Goal: Task Accomplishment & Management: Use online tool/utility

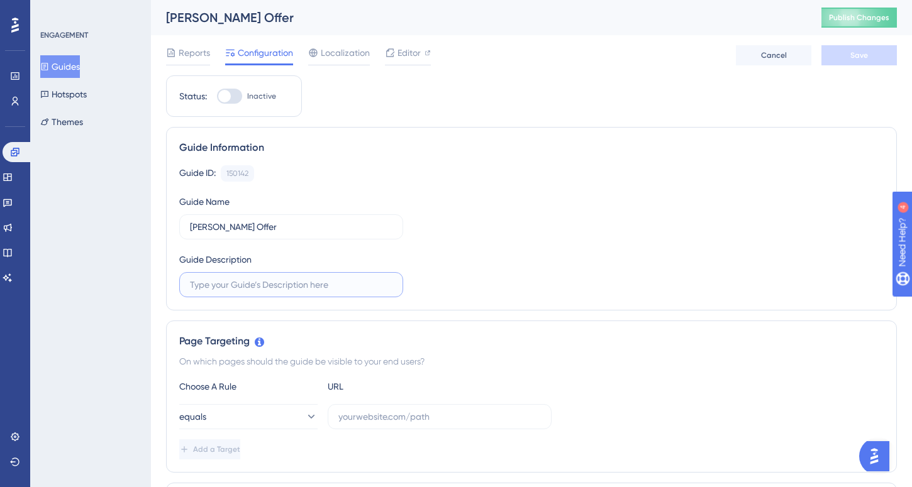
click at [222, 286] on input "text" at bounding box center [291, 285] width 203 height 14
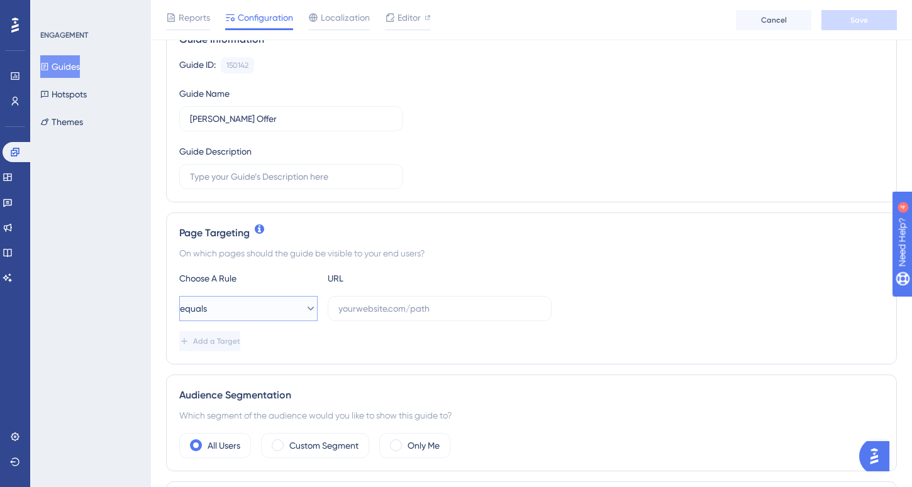
click at [304, 313] on icon at bounding box center [310, 309] width 13 height 13
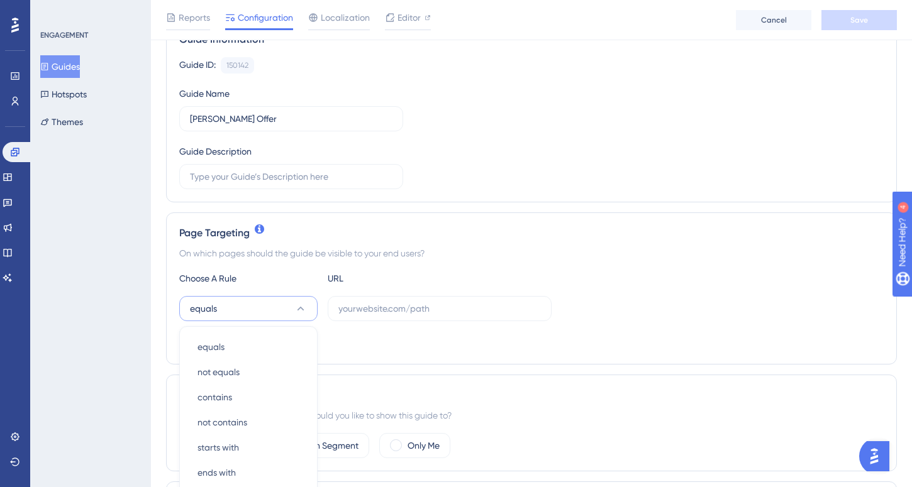
scroll to position [292, 0]
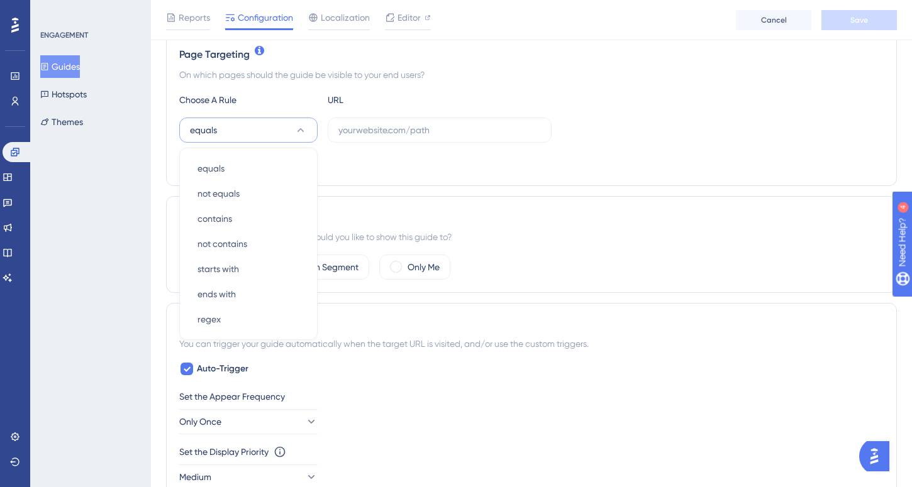
click at [354, 313] on div "Trigger You can trigger your guide automatically when the target URL is visited…" at bounding box center [531, 418] width 731 height 230
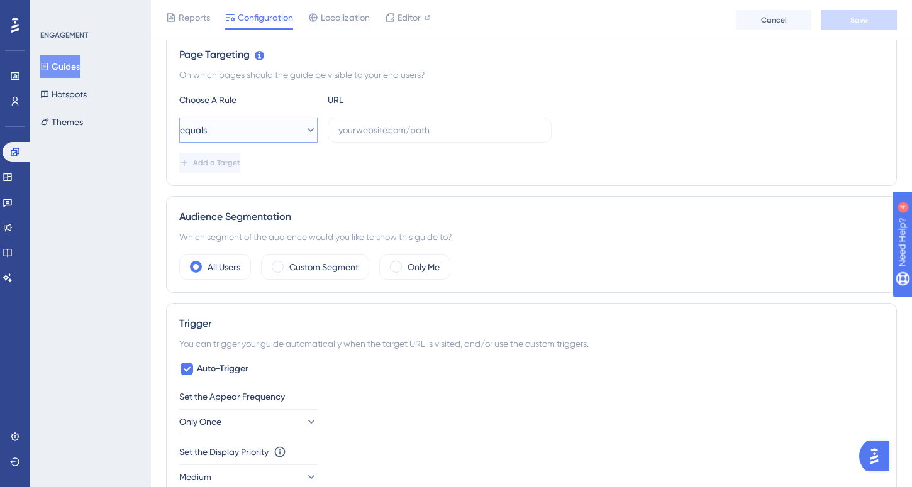
click at [304, 129] on icon at bounding box center [310, 130] width 13 height 13
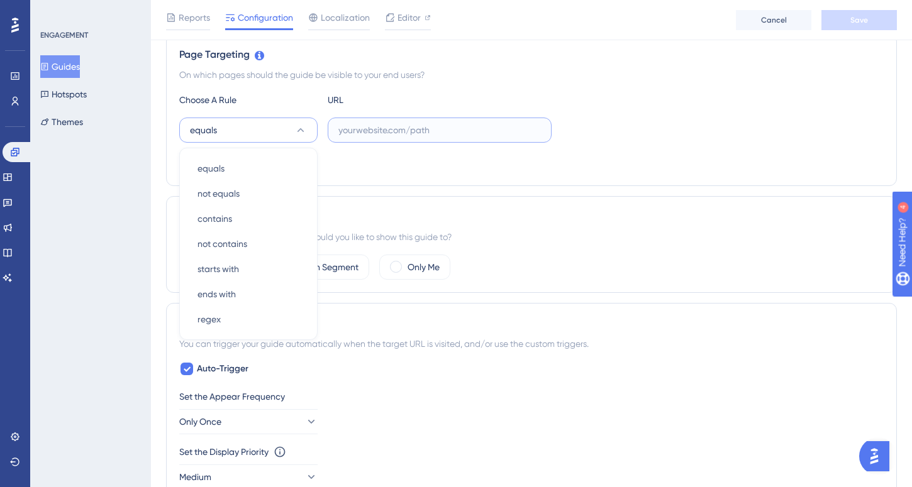
click at [375, 127] on input "text" at bounding box center [439, 130] width 203 height 14
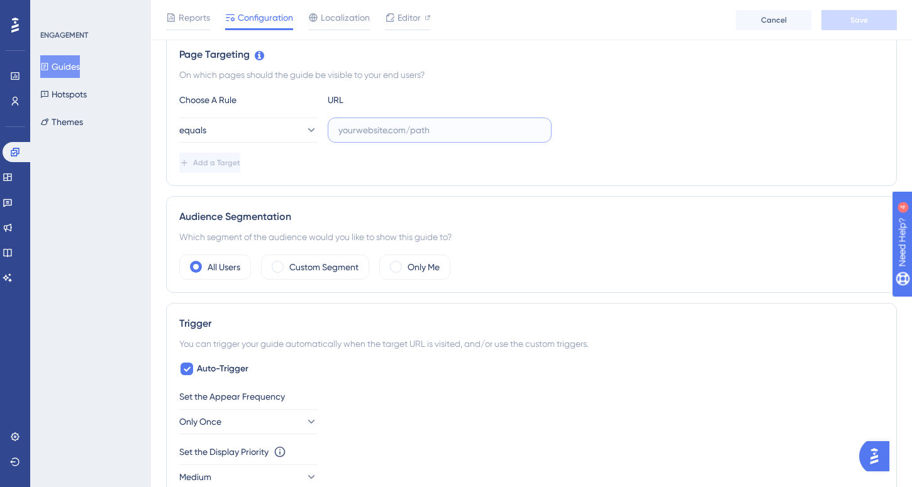
click at [417, 128] on input "text" at bounding box center [439, 130] width 203 height 14
paste input "[URL][DOMAIN_NAME]"
type input "[URL][DOMAIN_NAME]"
click at [340, 162] on div "Add a Target" at bounding box center [531, 163] width 704 height 20
click at [287, 268] on div "Custom Segment" at bounding box center [315, 267] width 108 height 25
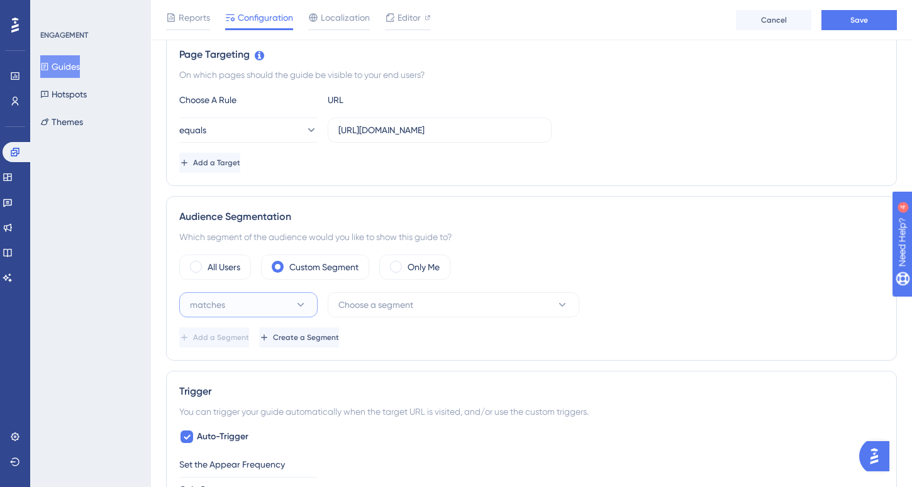
click at [284, 301] on button "matches" at bounding box center [248, 304] width 138 height 25
click at [355, 294] on button "Choose a segment" at bounding box center [454, 304] width 252 height 25
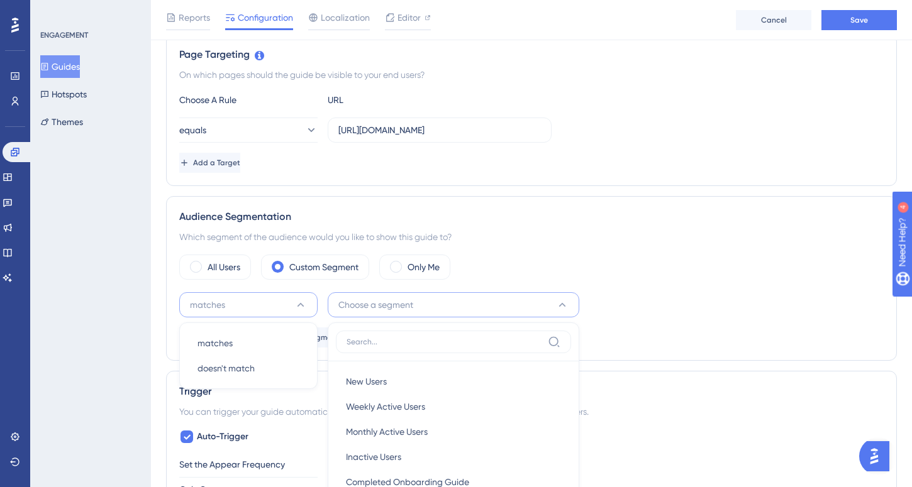
scroll to position [491, 0]
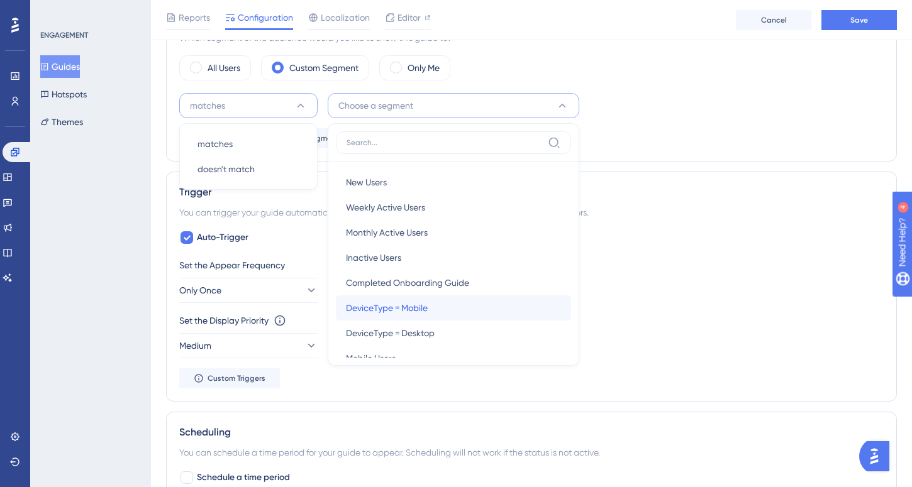
click at [355, 304] on span "DeviceType = Mobile" at bounding box center [387, 308] width 82 height 15
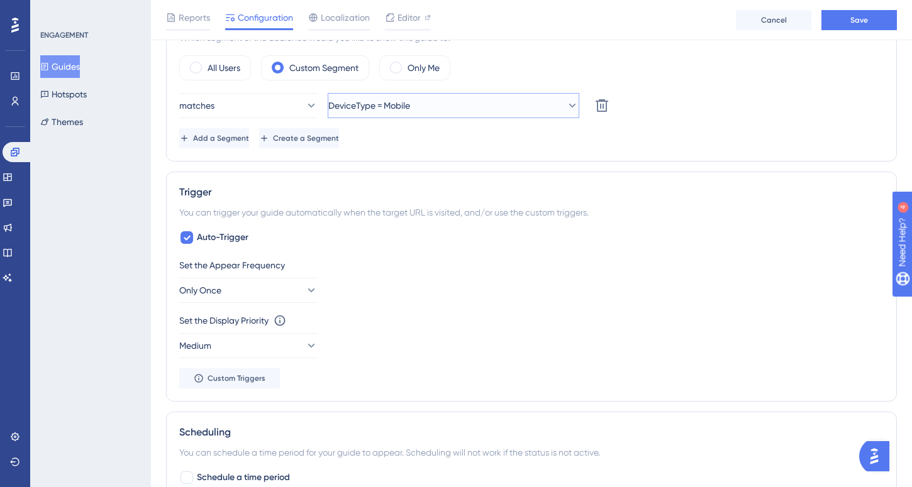
click at [388, 103] on span "DeviceType = Mobile" at bounding box center [369, 105] width 82 height 15
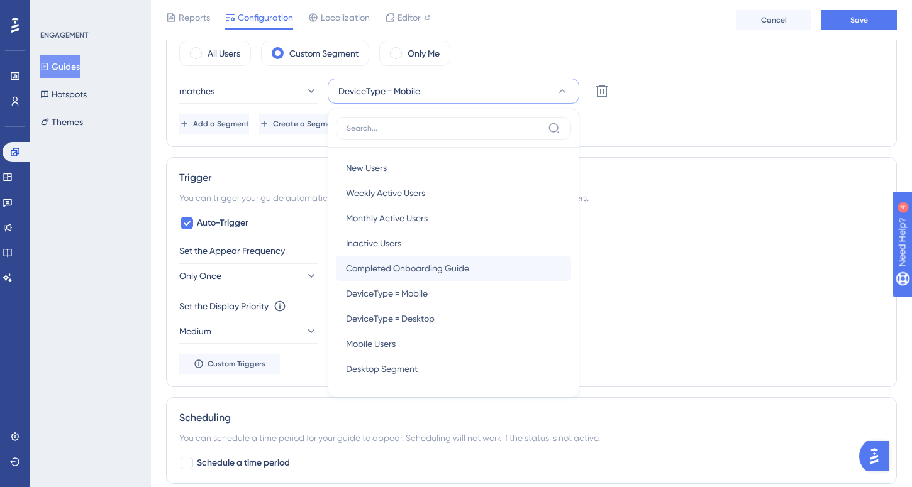
scroll to position [497, 0]
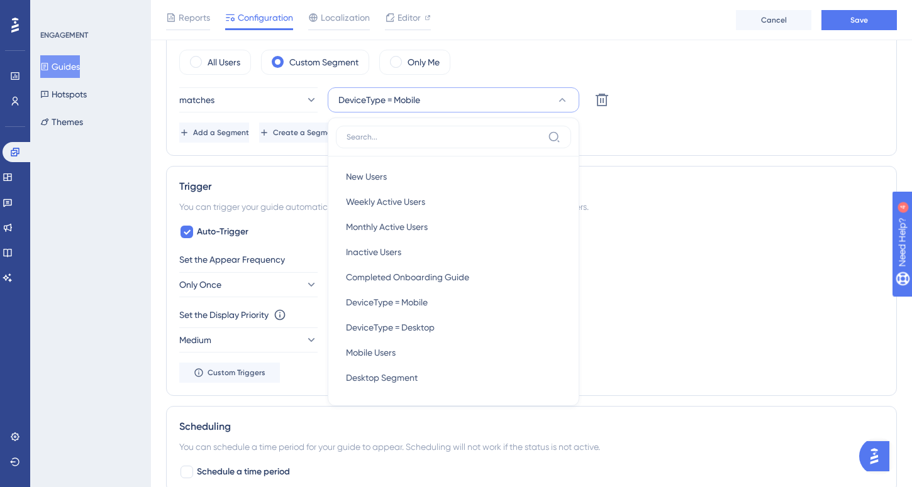
click at [260, 160] on div "Status: Inactive Guide Information Guide ID: 150142 Copy Guide Name [PERSON_NAM…" at bounding box center [531, 227] width 731 height 1287
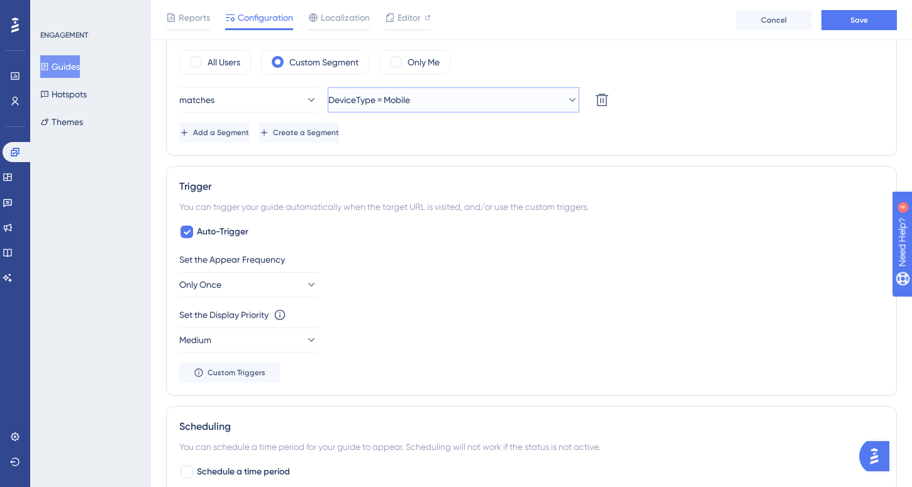
click at [369, 106] on span "DeviceType = Mobile" at bounding box center [369, 99] width 82 height 15
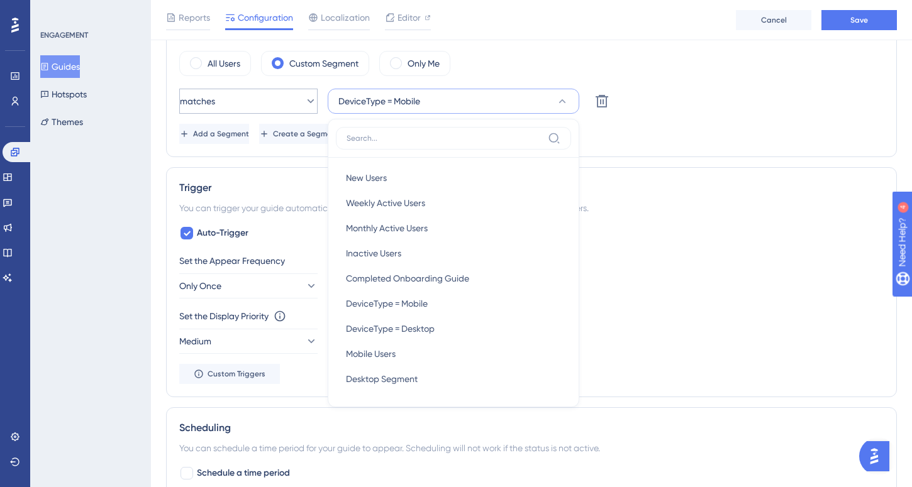
scroll to position [491, 0]
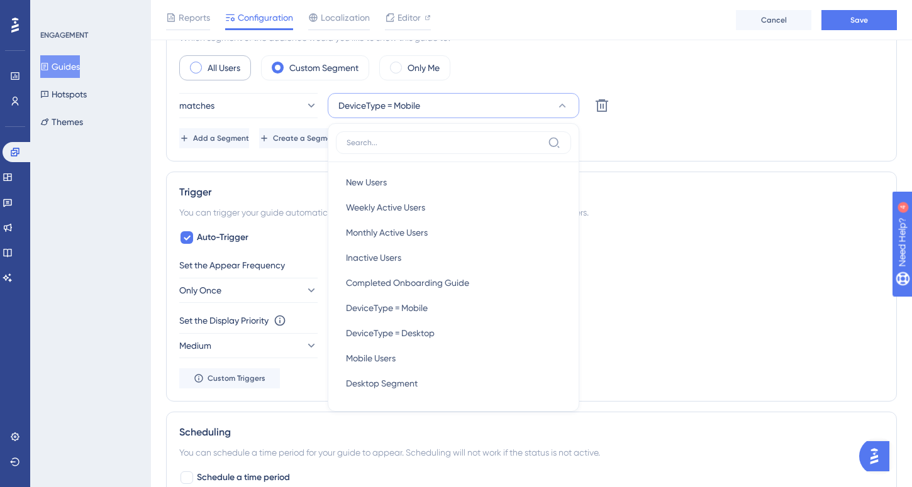
click at [215, 74] on label "All Users" at bounding box center [224, 67] width 33 height 15
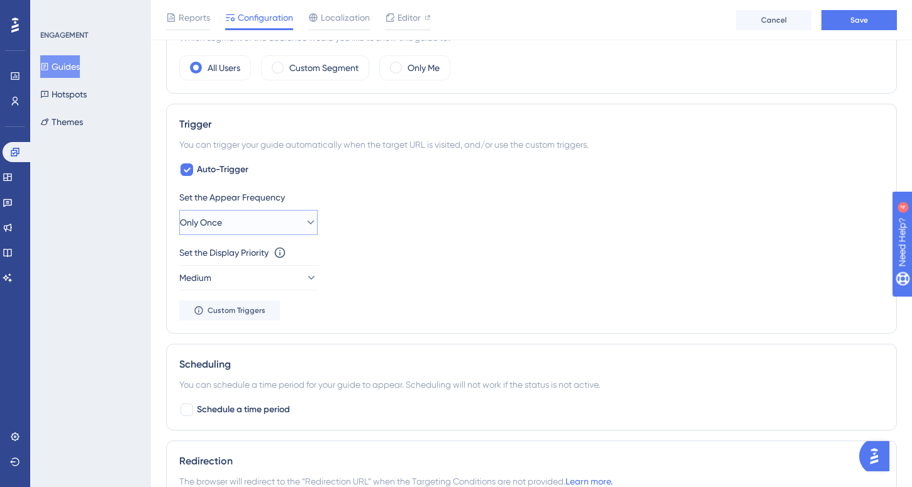
click at [249, 230] on button "Only Once" at bounding box center [248, 222] width 138 height 25
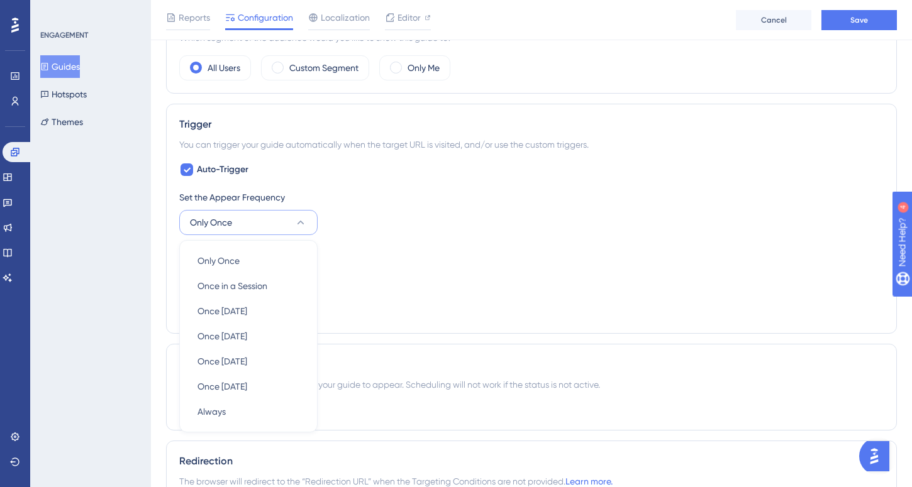
scroll to position [584, 0]
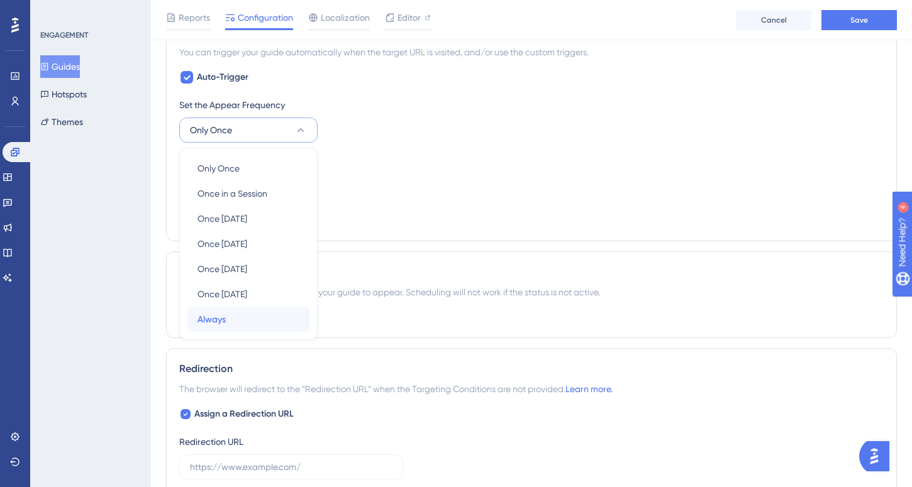
click at [228, 318] on div "Always Always" at bounding box center [248, 319] width 102 height 25
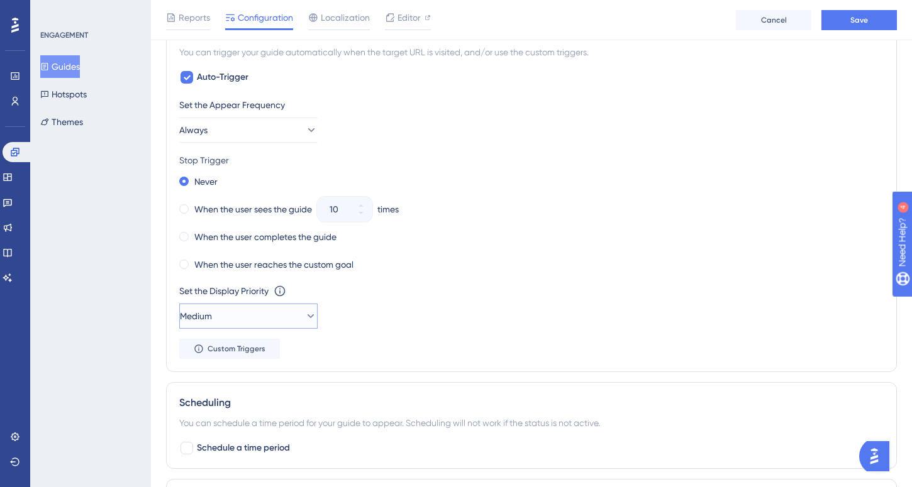
click at [227, 324] on button "Medium" at bounding box center [248, 316] width 138 height 25
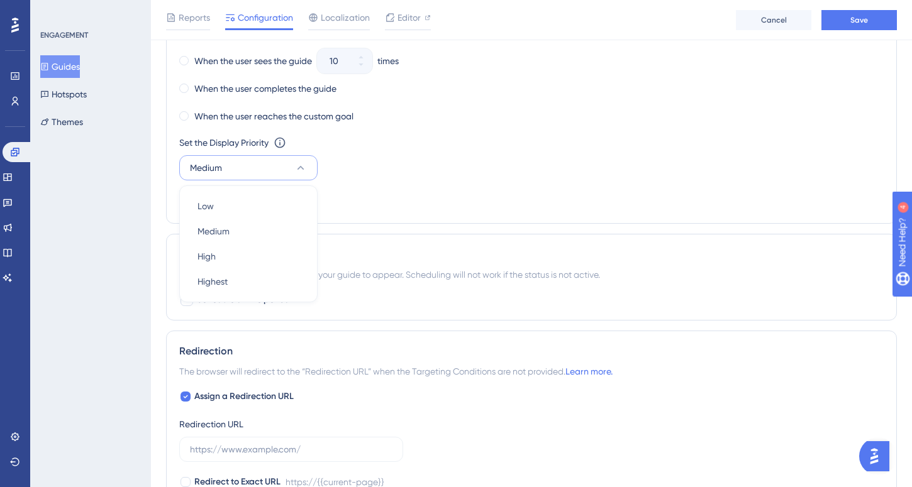
click at [443, 187] on div "Set the Appear Frequency Always Stop Trigger Never When the user sees the guide…" at bounding box center [531, 80] width 704 height 262
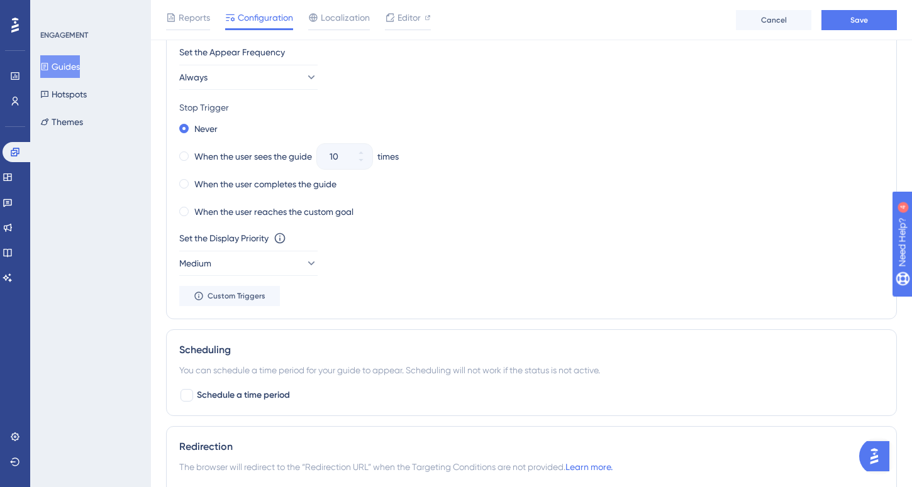
scroll to position [626, 0]
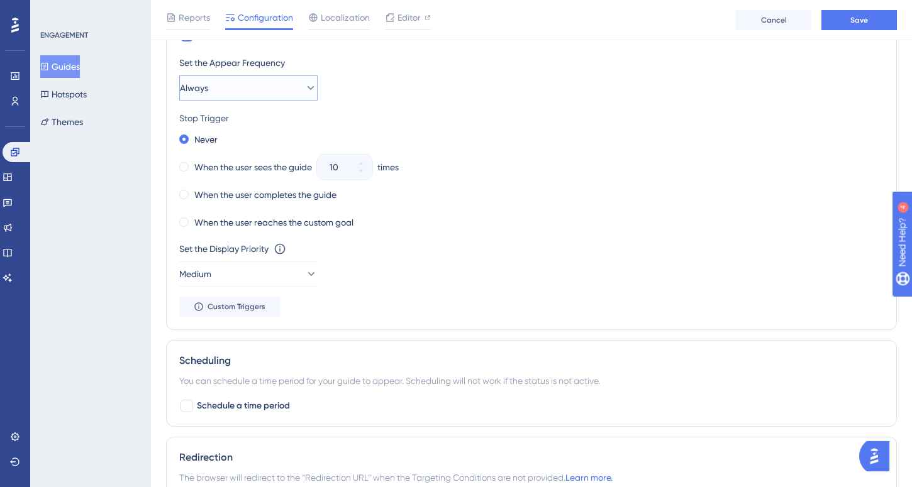
click at [230, 91] on button "Always" at bounding box center [248, 87] width 138 height 25
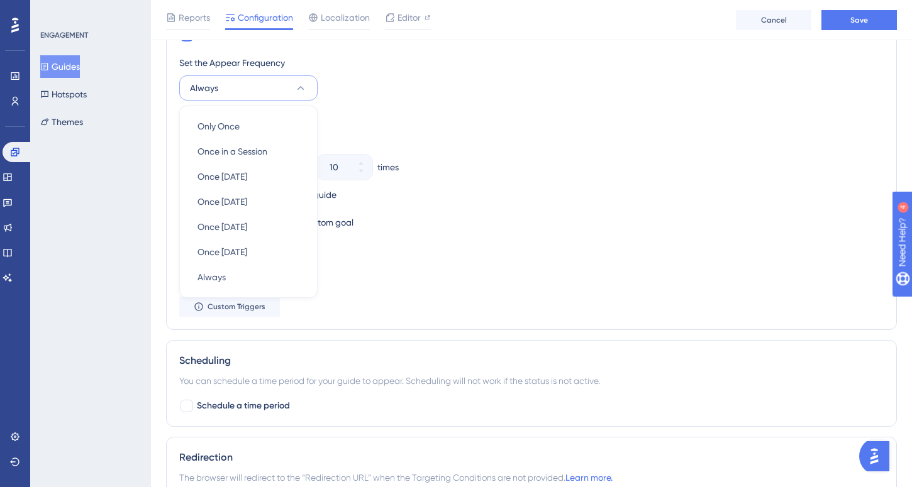
click at [365, 123] on div "Stop Trigger" at bounding box center [531, 118] width 704 height 15
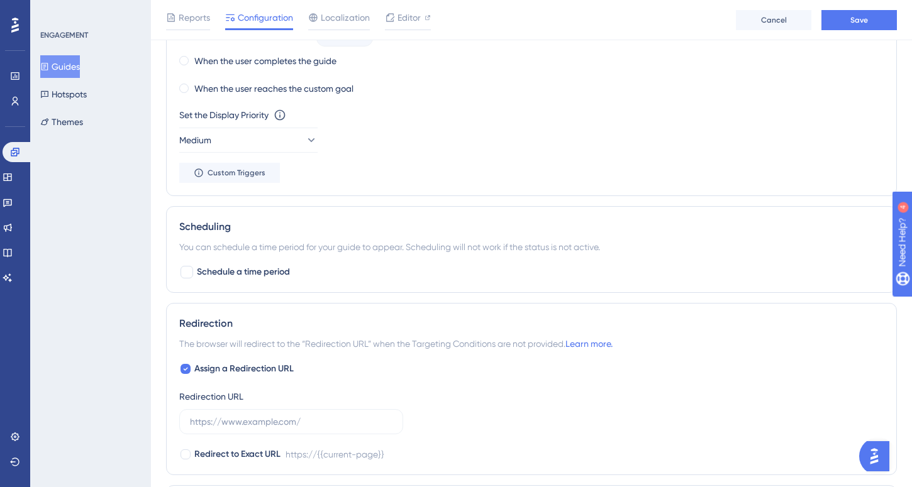
scroll to position [762, 0]
click at [188, 269] on div at bounding box center [186, 270] width 13 height 13
checkbox input "true"
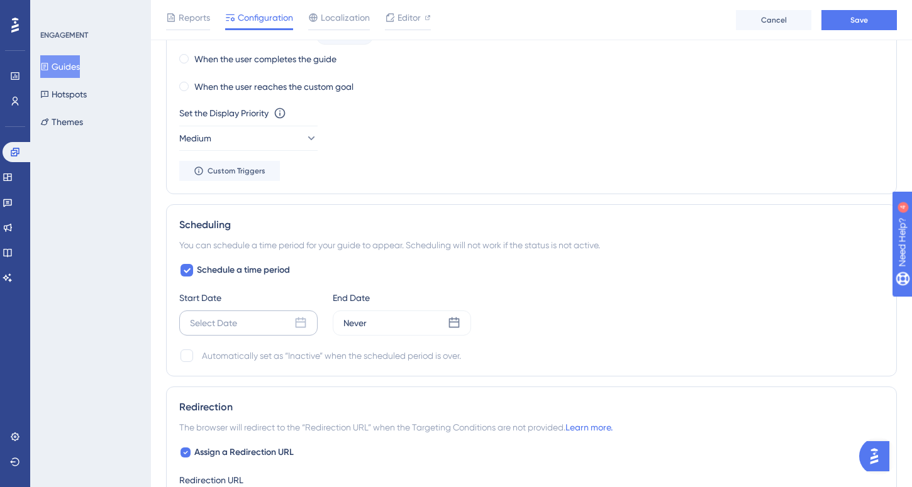
click at [278, 328] on div "Select Date" at bounding box center [248, 323] width 138 height 25
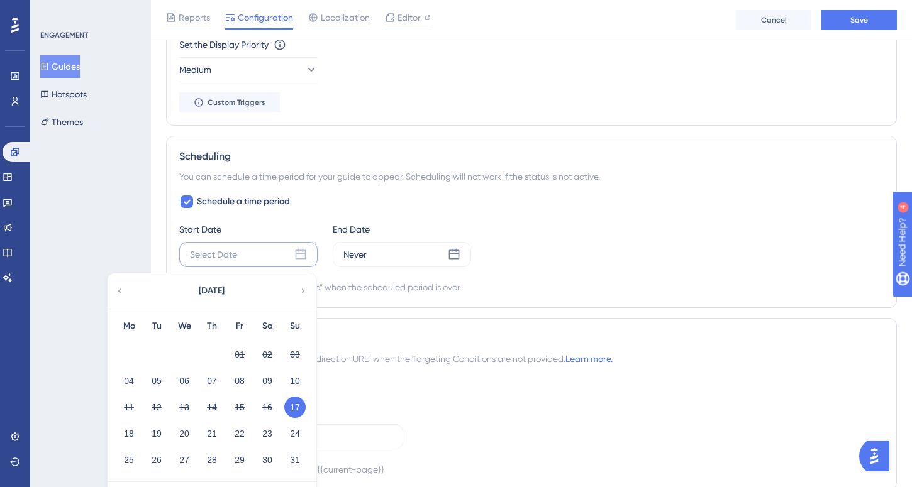
scroll to position [847, 0]
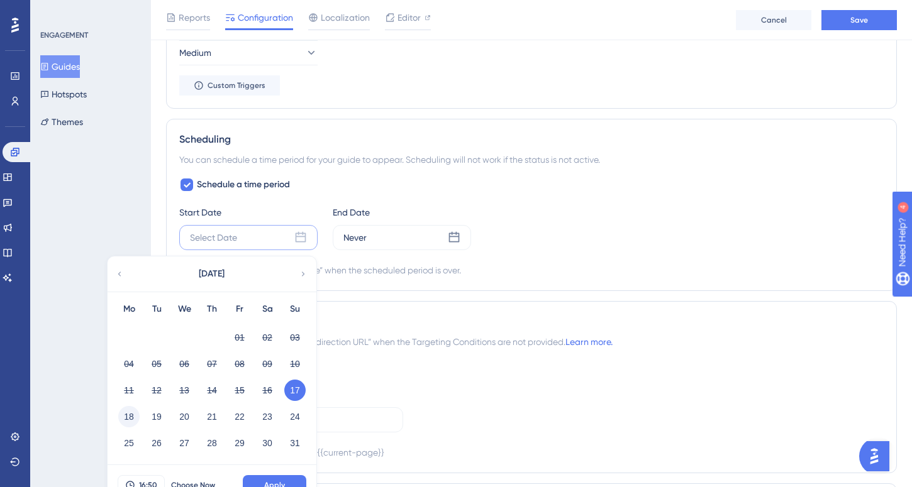
click at [129, 415] on button "18" at bounding box center [128, 416] width 21 height 21
click at [352, 243] on div "Never" at bounding box center [354, 237] width 23 height 15
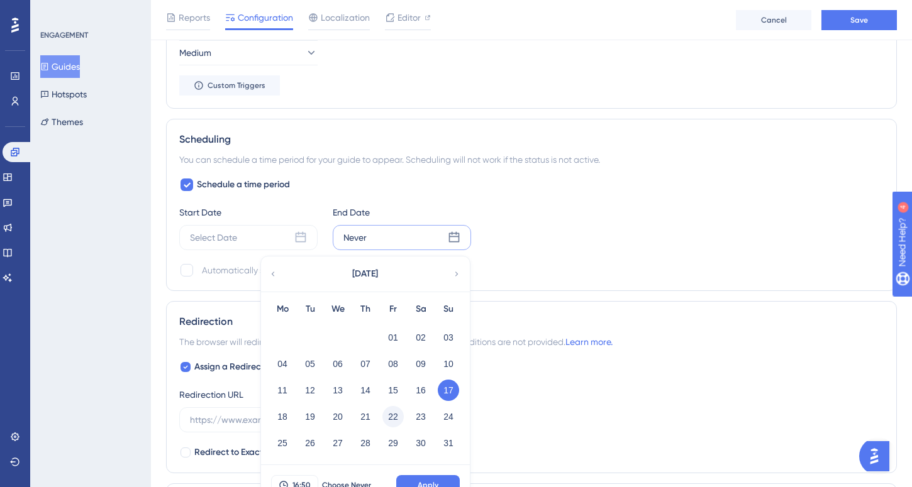
click at [394, 416] on button "22" at bounding box center [392, 416] width 21 height 21
click at [428, 479] on button "Apply" at bounding box center [428, 485] width 64 height 20
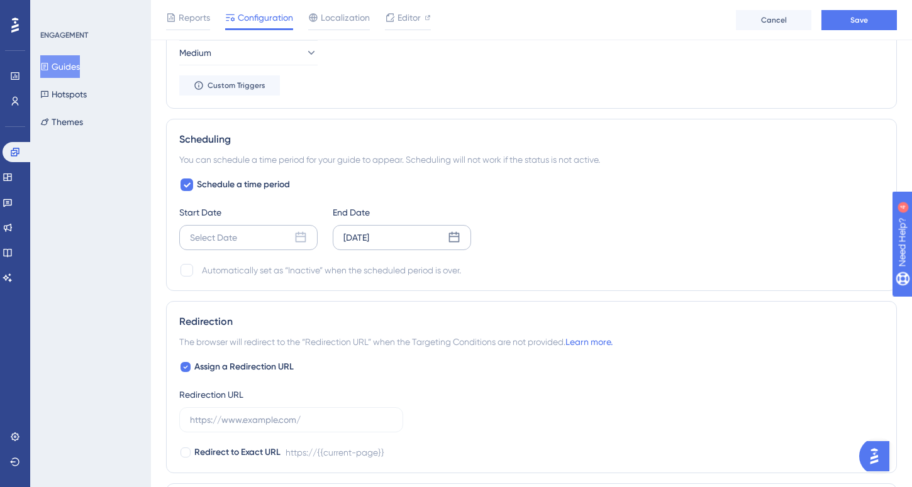
click at [306, 235] on icon at bounding box center [300, 237] width 13 height 13
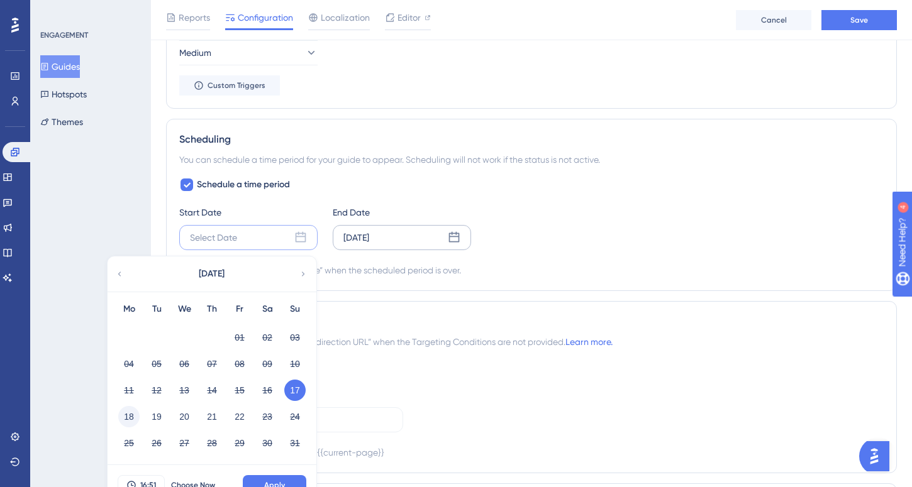
click at [130, 419] on button "18" at bounding box center [128, 416] width 21 height 21
click at [269, 481] on span "Apply" at bounding box center [274, 485] width 21 height 10
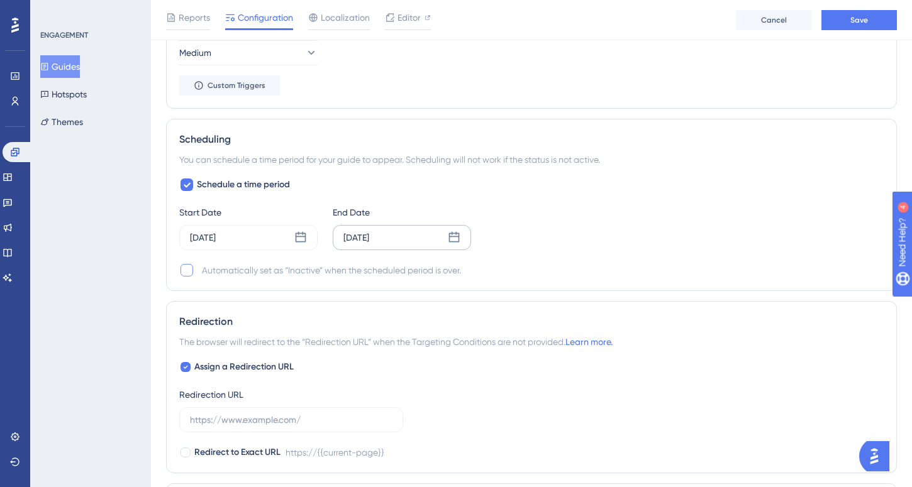
click at [196, 270] on label at bounding box center [188, 270] width 18 height 15
checkbox input "true"
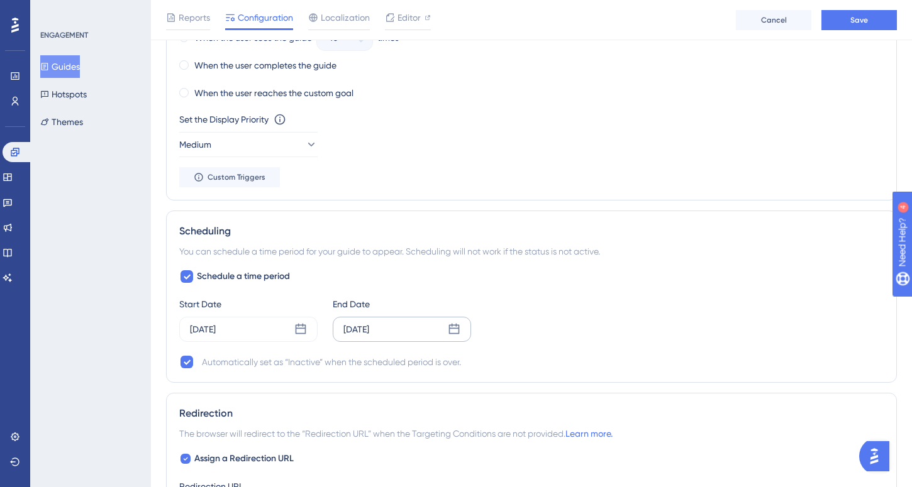
scroll to position [931, 0]
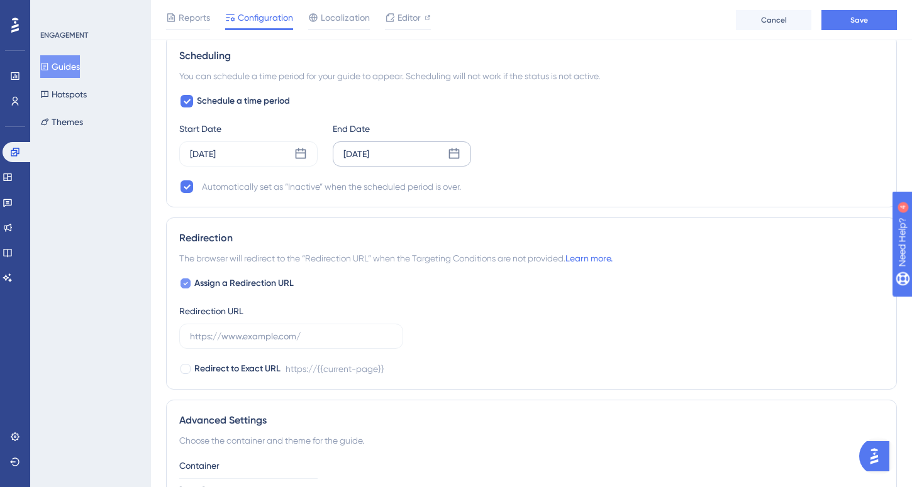
click at [184, 284] on icon at bounding box center [186, 283] width 4 height 3
checkbox input "false"
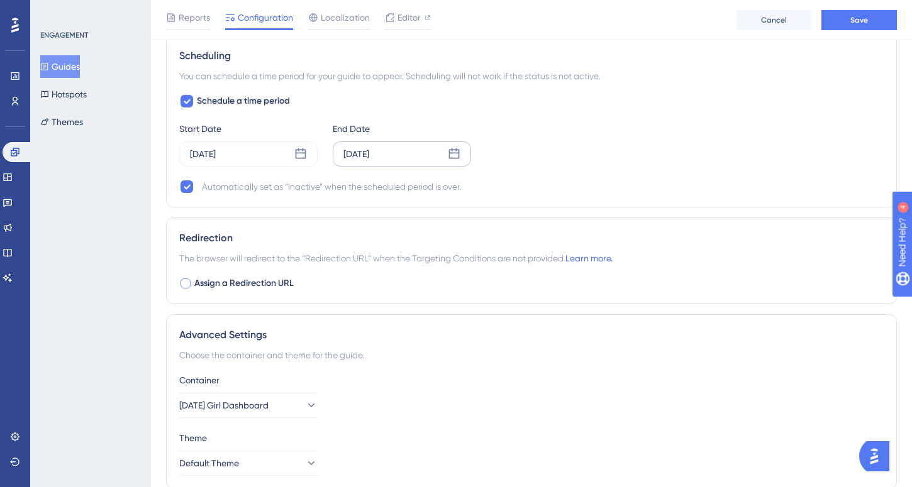
scroll to position [983, 0]
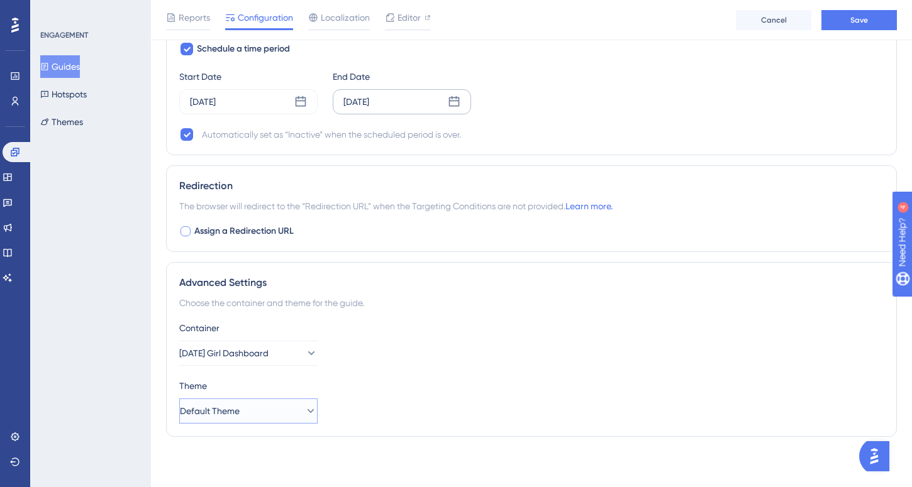
click at [233, 406] on span "Default Theme" at bounding box center [210, 411] width 60 height 15
click at [277, 380] on div "Theme" at bounding box center [531, 386] width 704 height 15
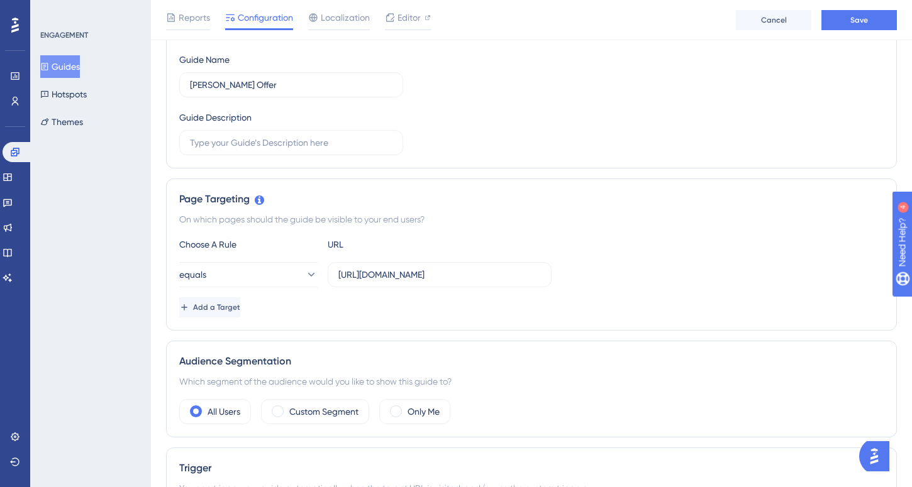
scroll to position [0, 0]
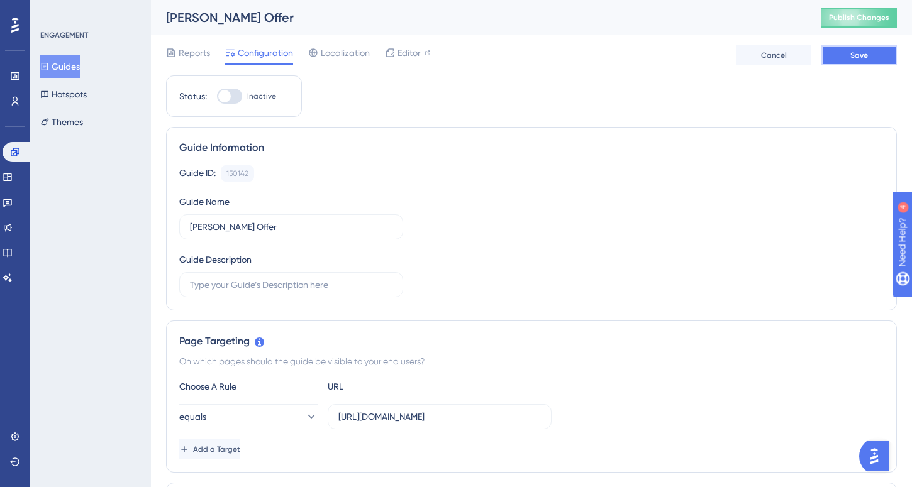
click at [847, 53] on button "Save" at bounding box center [858, 55] width 75 height 20
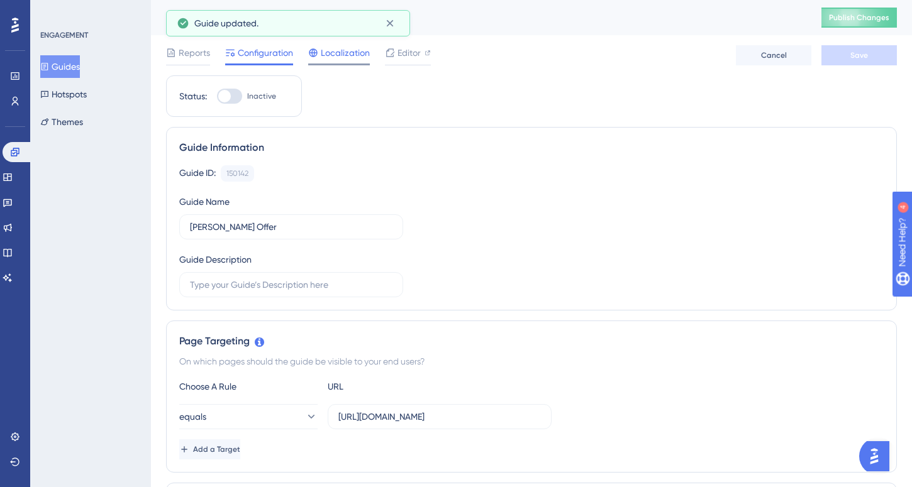
click at [340, 51] on span "Localization" at bounding box center [345, 52] width 49 height 15
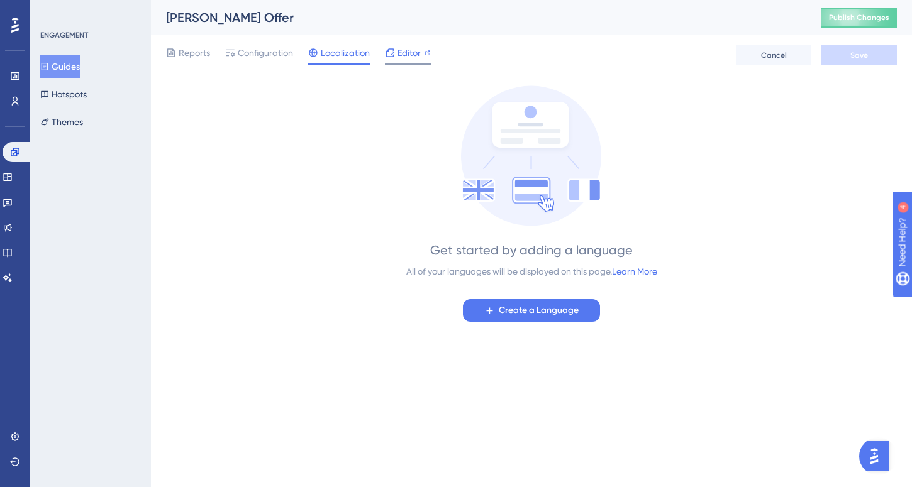
click at [416, 57] on span "Editor" at bounding box center [408, 52] width 23 height 15
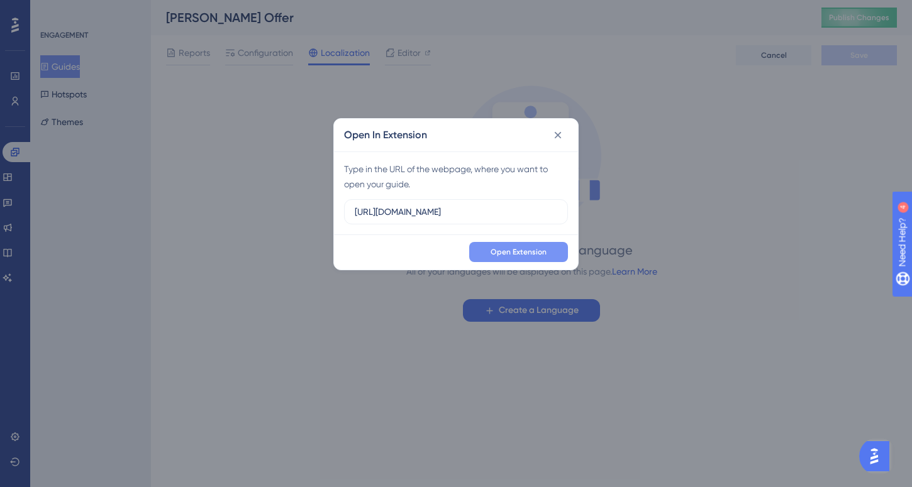
click at [499, 251] on span "Open Extension" at bounding box center [519, 252] width 56 height 10
click at [559, 134] on icon at bounding box center [558, 134] width 7 height 7
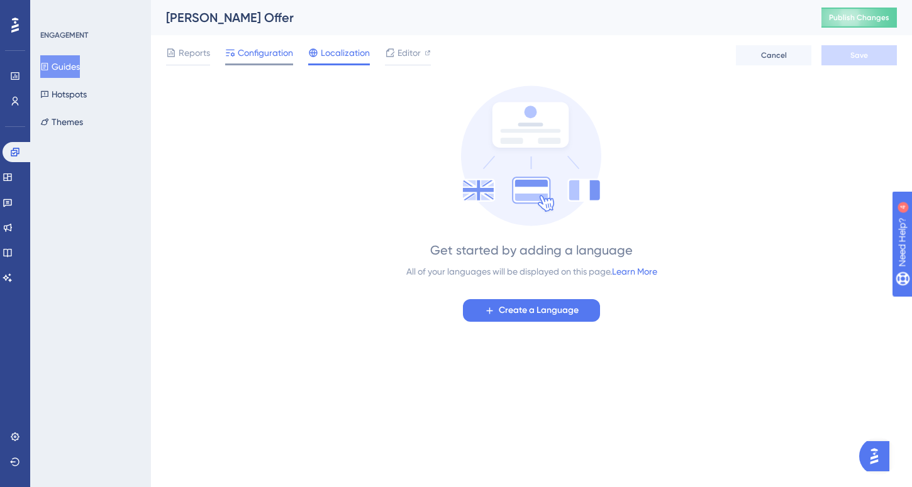
click at [242, 58] on span "Configuration" at bounding box center [265, 52] width 55 height 15
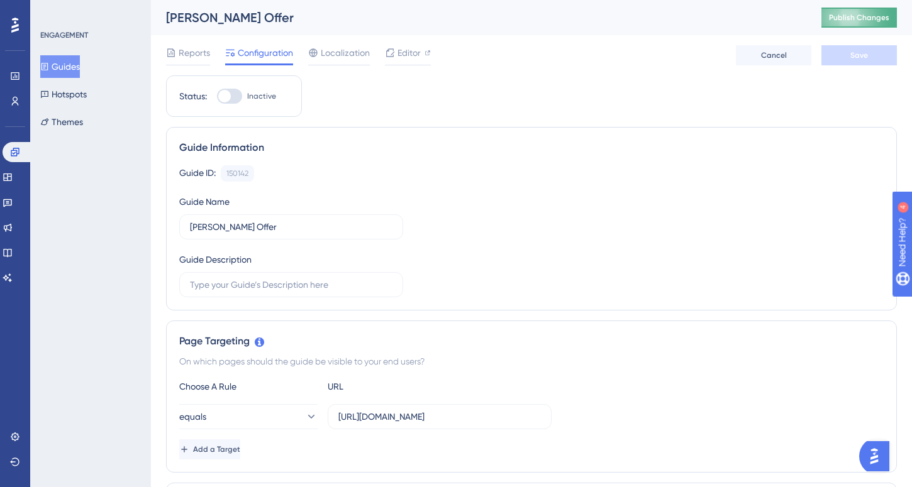
click at [858, 19] on span "Publish Changes" at bounding box center [859, 18] width 60 height 10
